Goal: Transaction & Acquisition: Purchase product/service

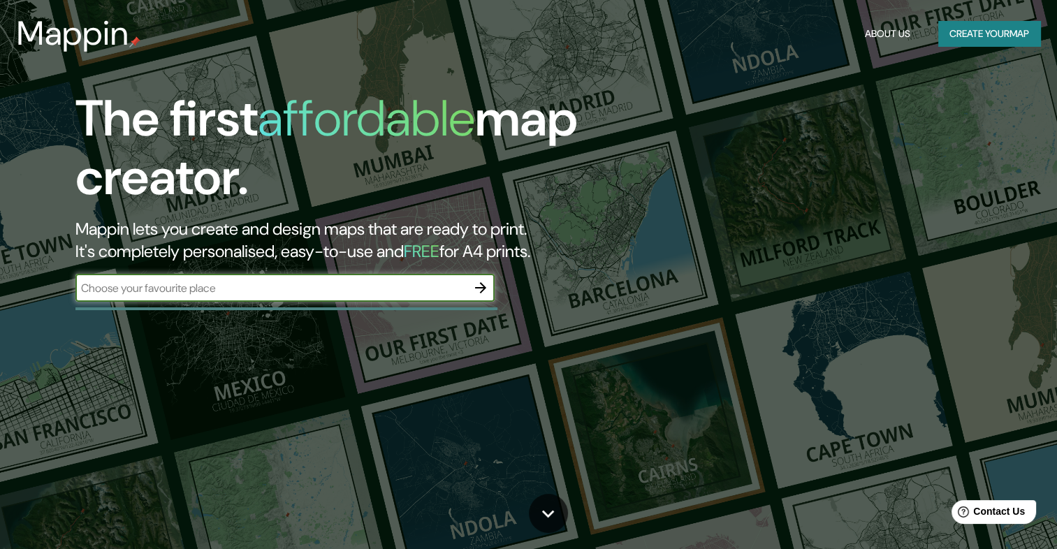
click at [476, 284] on icon "button" at bounding box center [480, 287] width 17 height 17
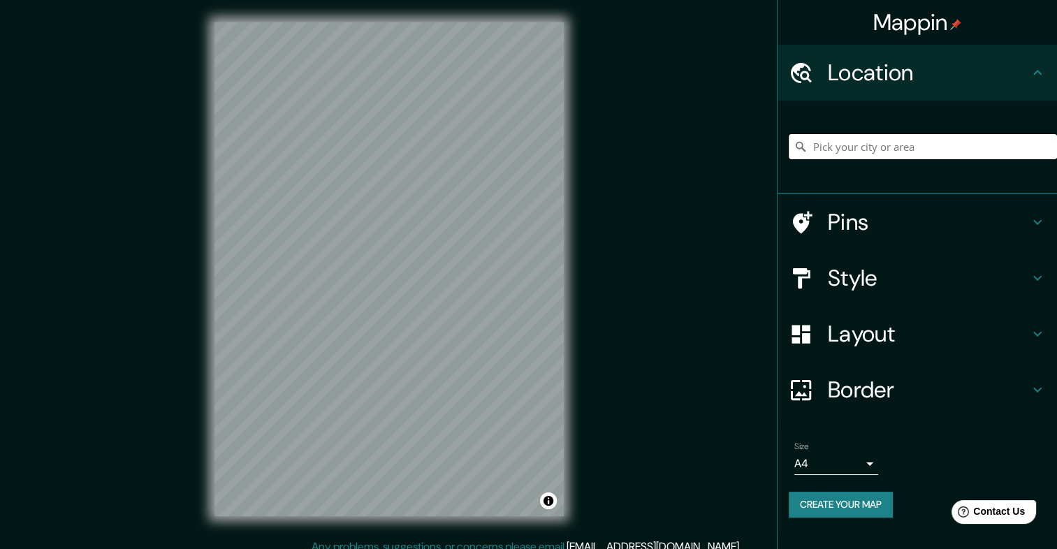
click at [847, 151] on input "Pick your city or area" at bounding box center [923, 146] width 268 height 25
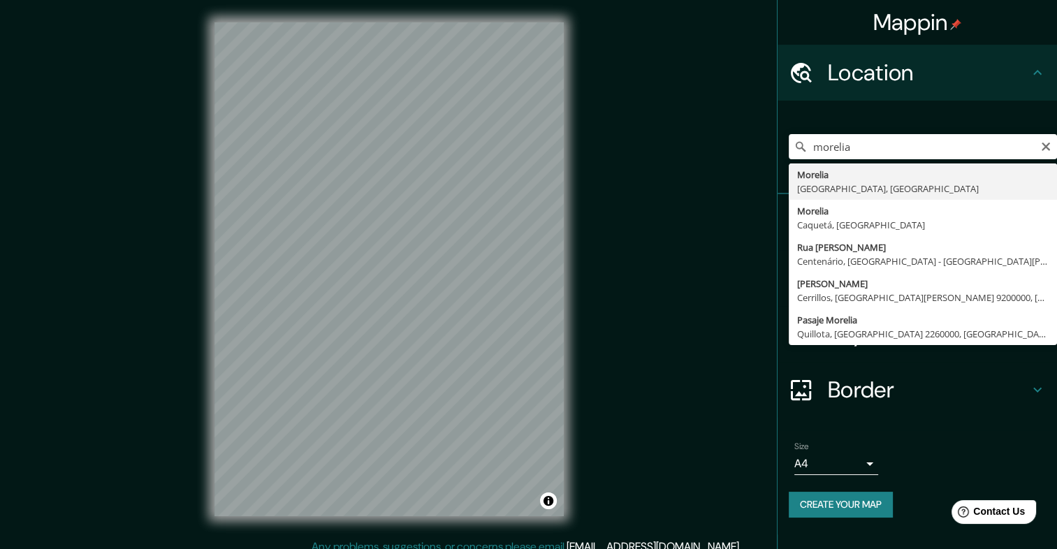
type input "[GEOGRAPHIC_DATA], [GEOGRAPHIC_DATA], [GEOGRAPHIC_DATA]"
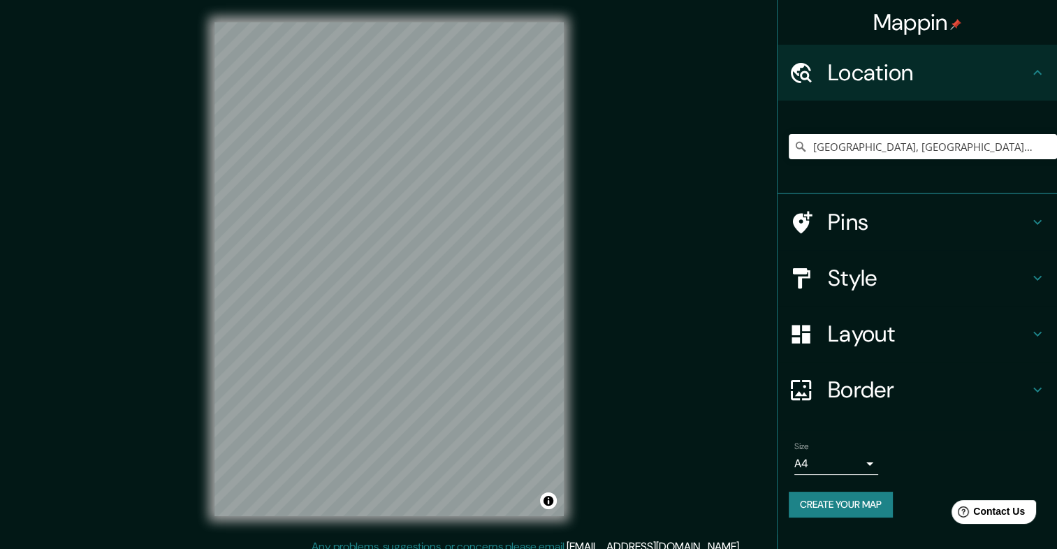
scroll to position [12, 0]
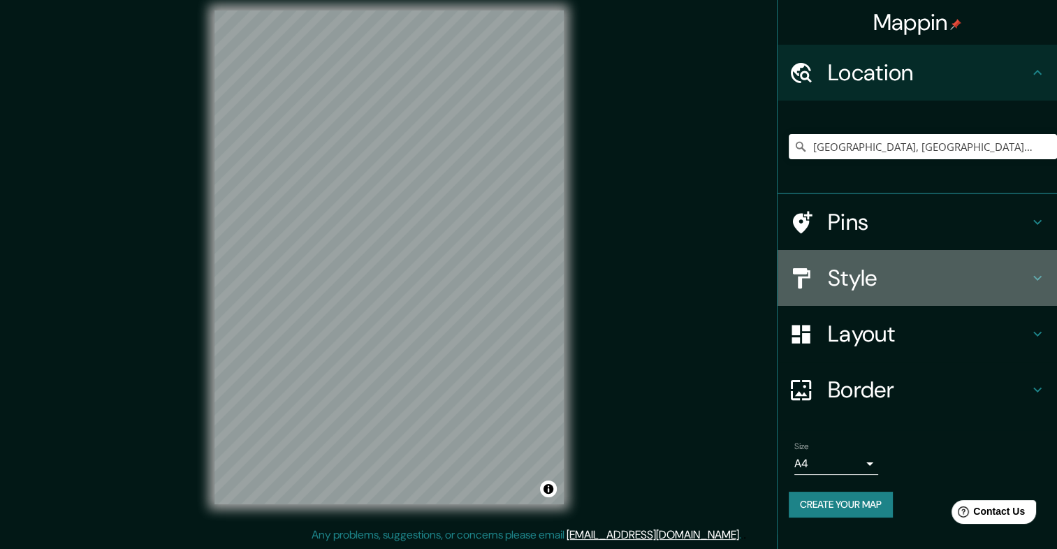
click at [872, 286] on h4 "Style" at bounding box center [928, 278] width 201 height 28
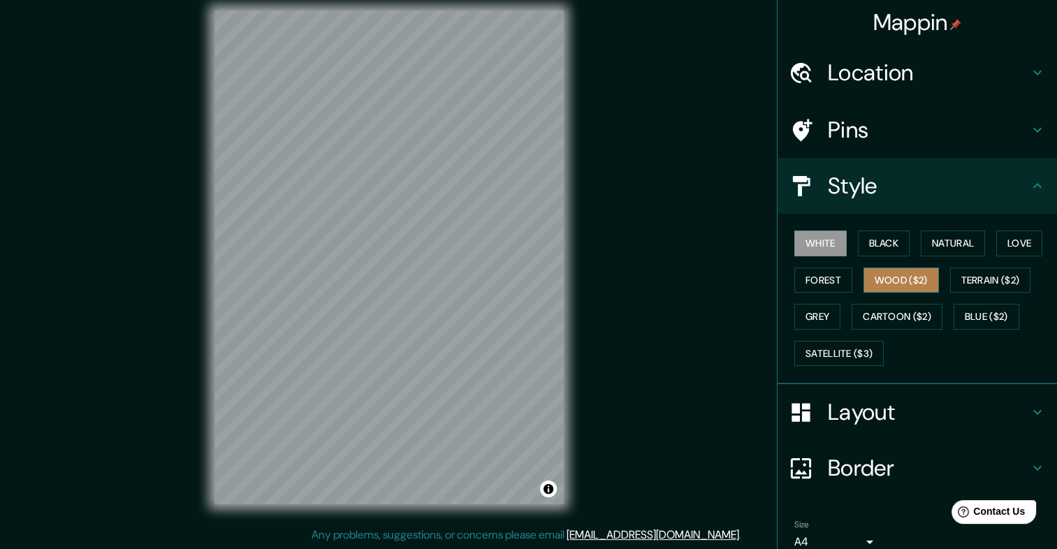
click at [904, 283] on button "Wood ($2)" at bounding box center [900, 280] width 75 height 26
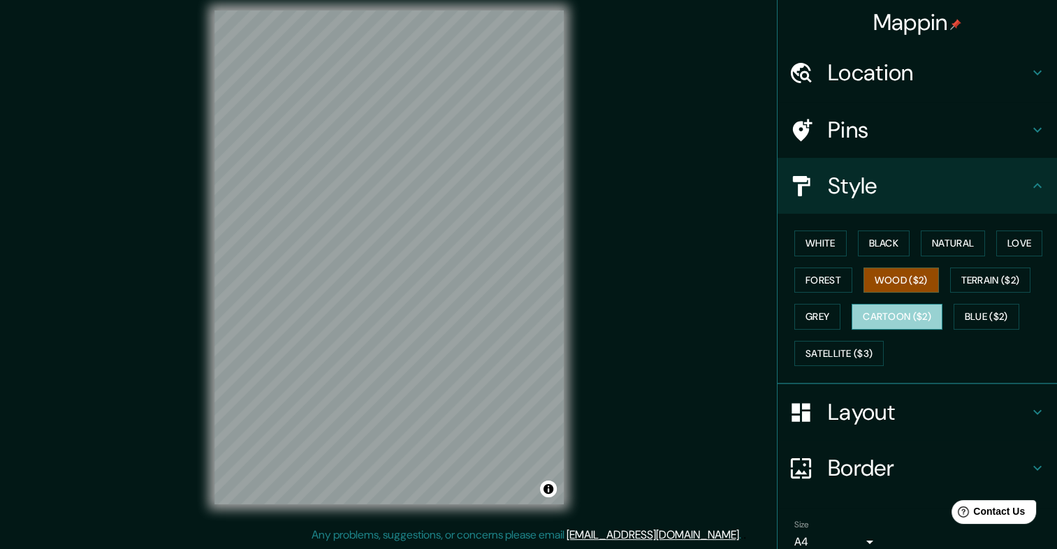
click at [913, 315] on button "Cartoon ($2)" at bounding box center [896, 317] width 91 height 26
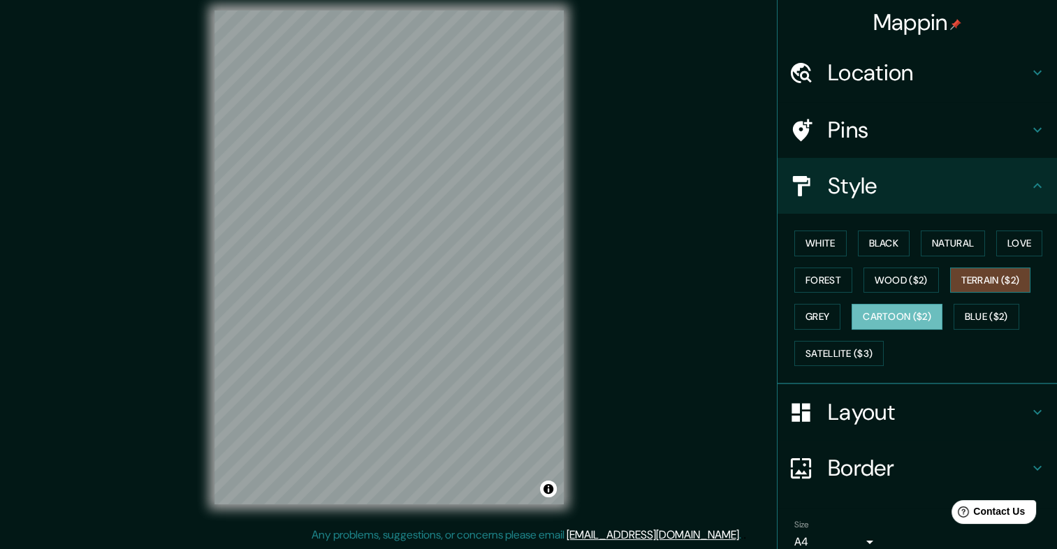
click at [992, 270] on button "Terrain ($2)" at bounding box center [990, 280] width 81 height 26
click at [822, 320] on button "Grey" at bounding box center [817, 317] width 46 height 26
click at [900, 318] on button "Cartoon ($2)" at bounding box center [896, 317] width 91 height 26
click at [794, 317] on button "Grey" at bounding box center [817, 317] width 46 height 26
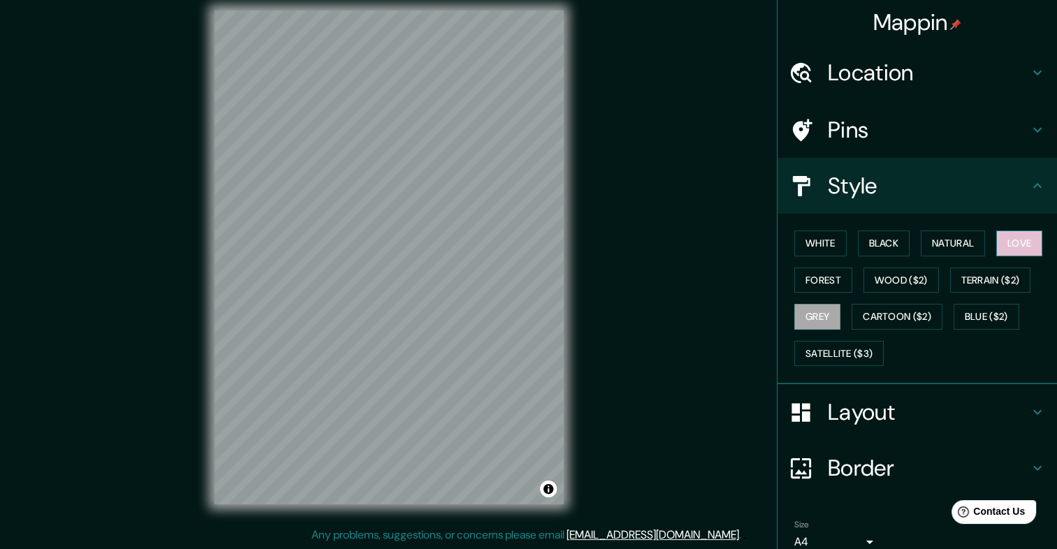
click at [1013, 247] on button "Love" at bounding box center [1019, 243] width 46 height 26
click at [812, 278] on button "Forest" at bounding box center [823, 280] width 58 height 26
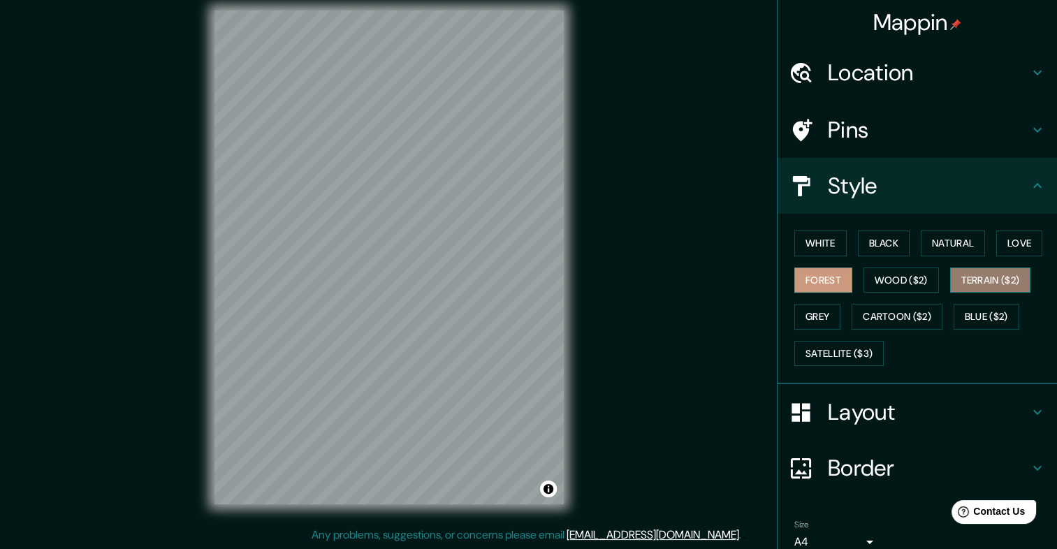
click at [984, 277] on button "Terrain ($2)" at bounding box center [990, 280] width 81 height 26
click at [978, 320] on button "Blue ($2)" at bounding box center [986, 317] width 66 height 26
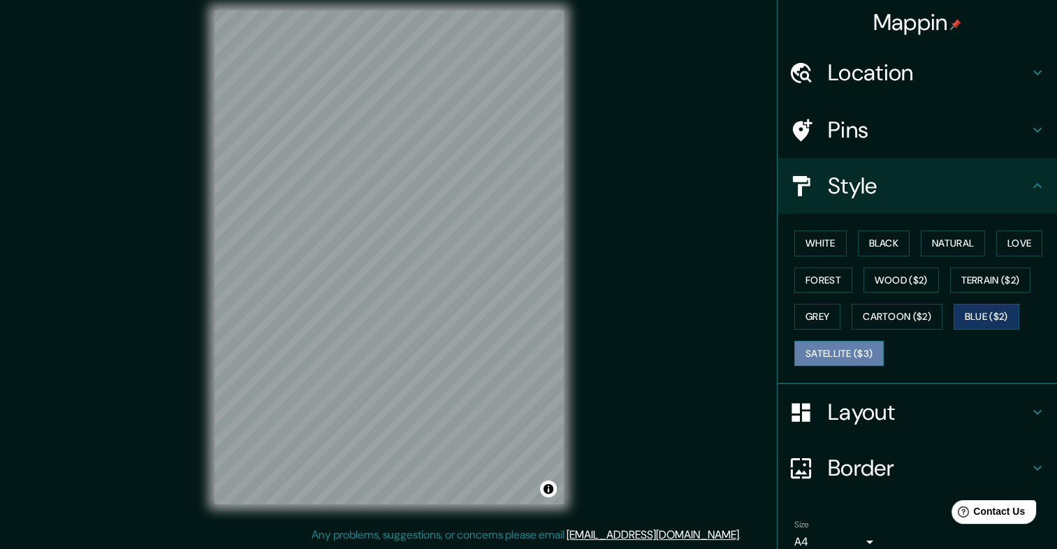
click at [838, 349] on button "Satellite ($3)" at bounding box center [838, 354] width 89 height 26
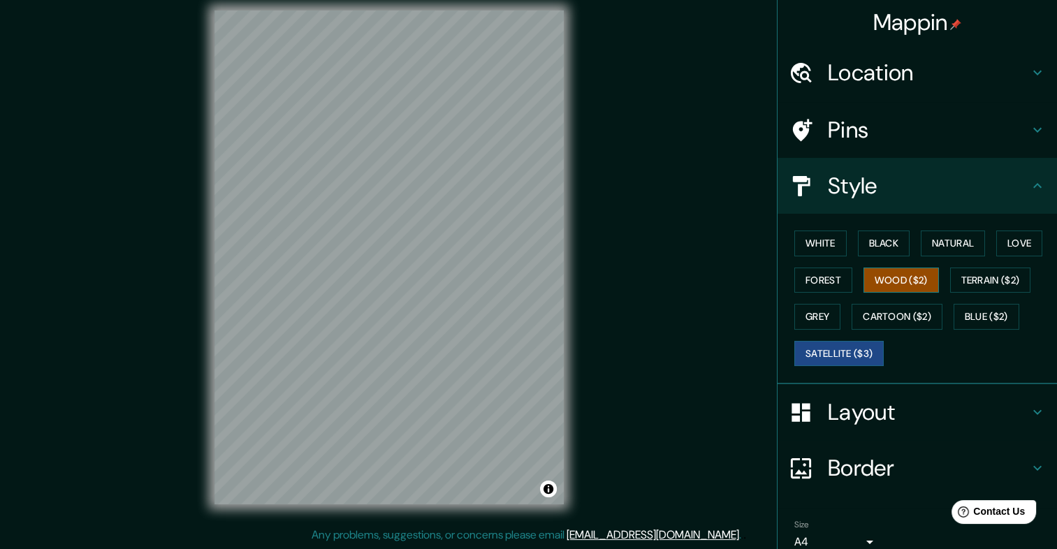
click at [891, 277] on button "Wood ($2)" at bounding box center [900, 280] width 75 height 26
click at [888, 247] on button "Black" at bounding box center [884, 243] width 52 height 26
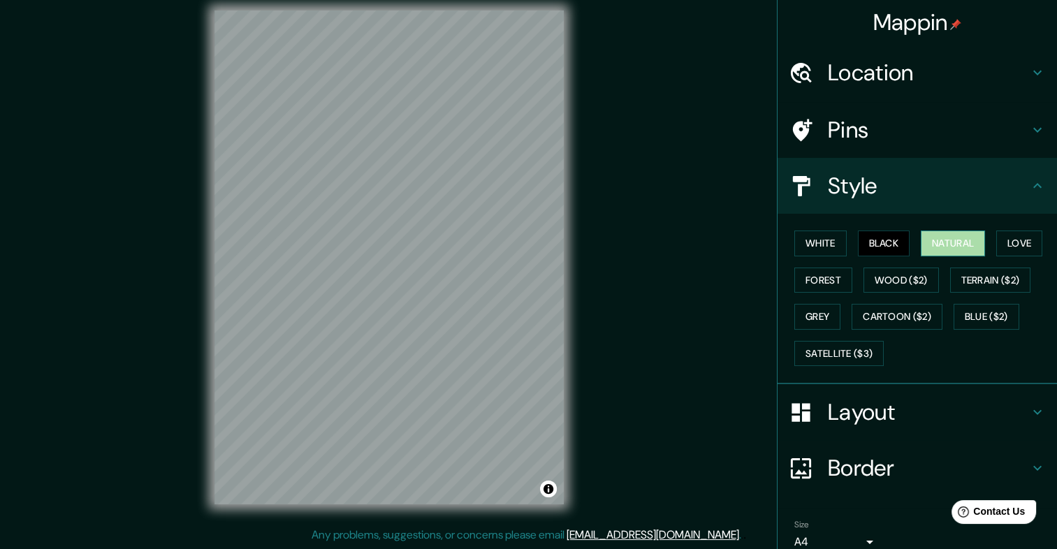
click at [939, 251] on button "Natural" at bounding box center [953, 243] width 64 height 26
click at [1006, 242] on button "Love" at bounding box center [1019, 243] width 46 height 26
click at [662, 349] on div "Mappin Location [GEOGRAPHIC_DATA], [GEOGRAPHIC_DATA], [GEOGRAPHIC_DATA] Pins St…" at bounding box center [528, 268] width 1057 height 561
